Goal: Check status: Check status

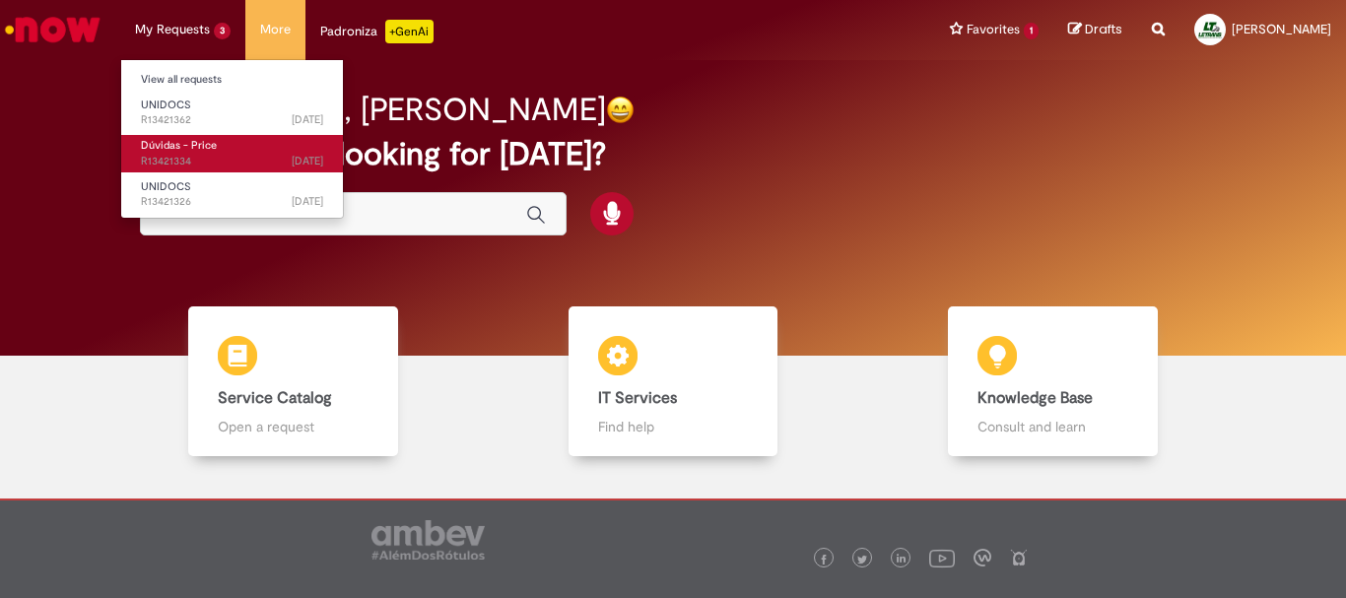
click at [223, 156] on span "[DATE][DATE][DATE] R13421334" at bounding box center [232, 162] width 182 height 16
click at [196, 150] on span "Dúvidas - Price" at bounding box center [179, 145] width 76 height 15
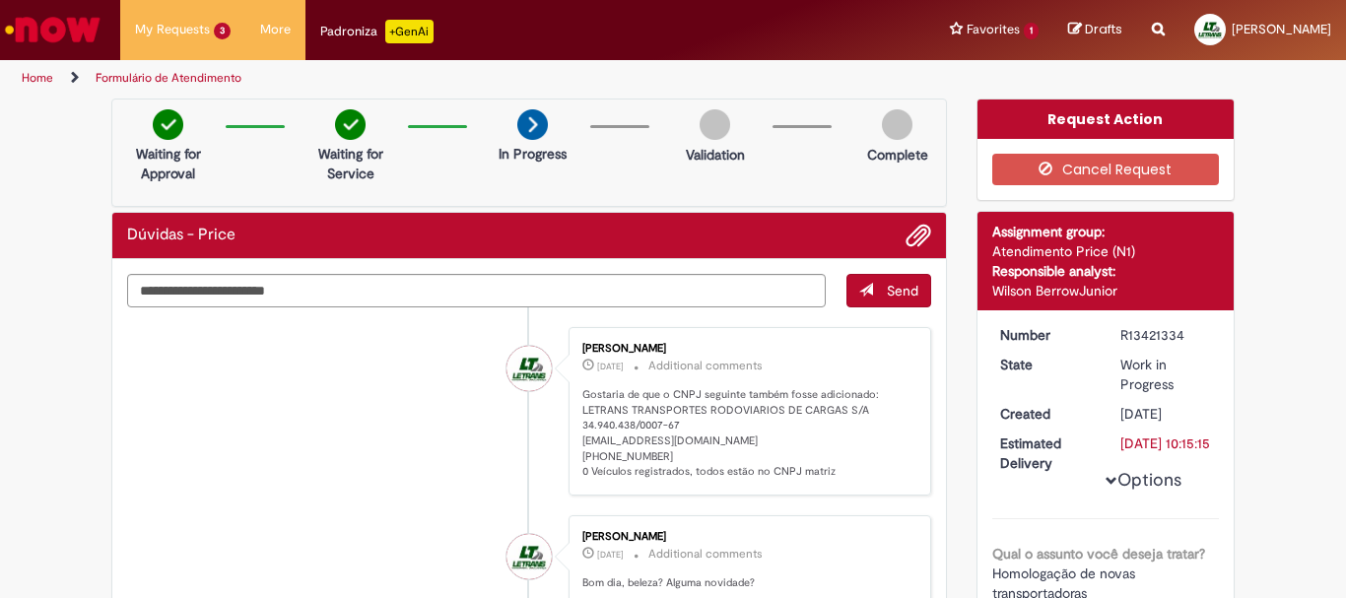
drag, startPoint x: 1116, startPoint y: 335, endPoint x: 1189, endPoint y: 331, distance: 74.0
click at [1189, 331] on div "R13421334" at bounding box center [1166, 335] width 92 height 20
copy div "R13421334"
